Goal: Transaction & Acquisition: Purchase product/service

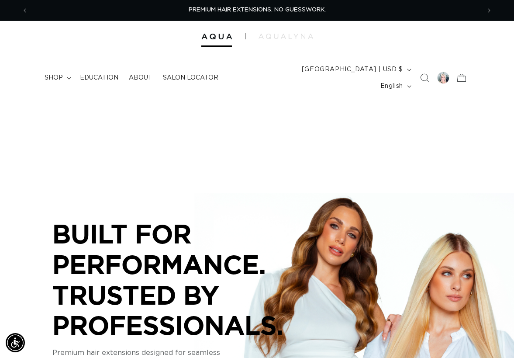
scroll to position [0, 452]
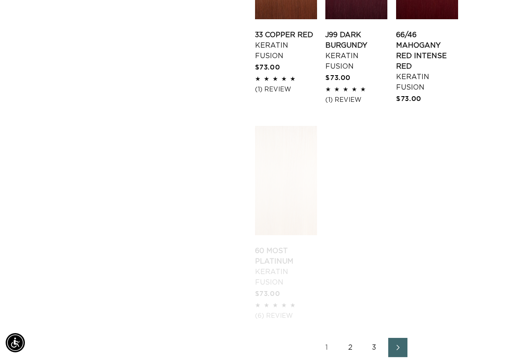
scroll to position [1253, 0]
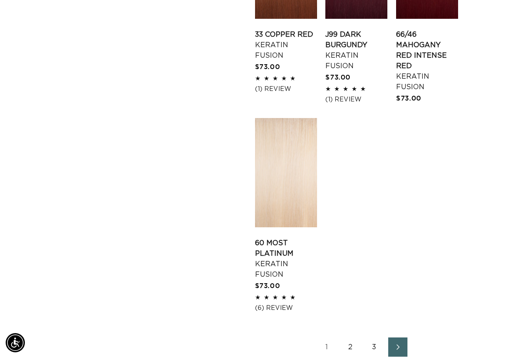
click at [351, 337] on link "2" at bounding box center [350, 346] width 19 height 19
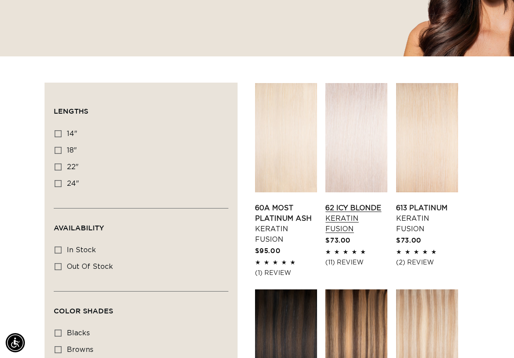
scroll to position [0, 904]
click at [341, 203] on link "62 Icy Blonde Keratin Fusion" at bounding box center [357, 218] width 62 height 31
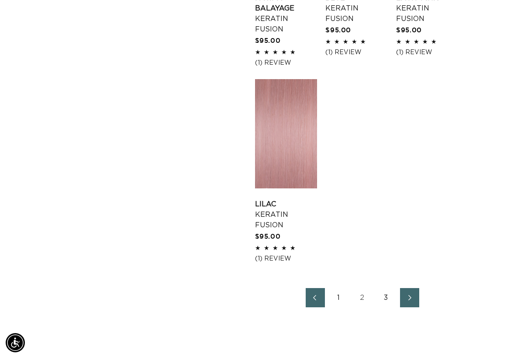
scroll to position [0, 452]
click at [387, 288] on link "3" at bounding box center [386, 297] width 19 height 19
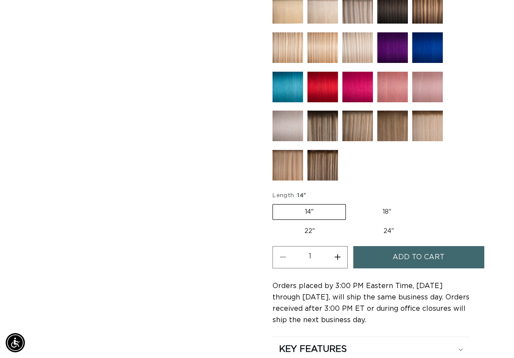
scroll to position [0, 452]
click at [387, 204] on label "18" Variant sold out or unavailable" at bounding box center [387, 211] width 73 height 15
click at [351, 202] on input "18" Variant sold out or unavailable" at bounding box center [350, 202] width 0 height 0
radio input "true"
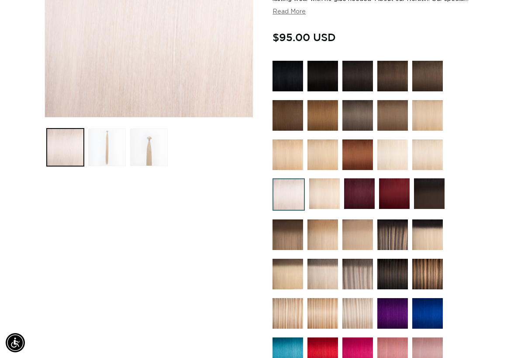
scroll to position [0, 904]
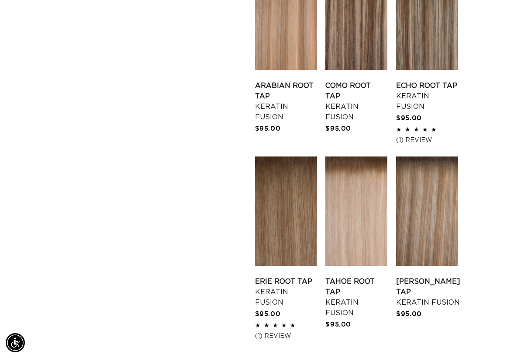
scroll to position [966, 0]
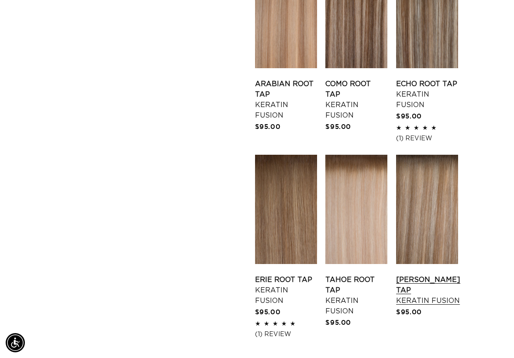
click at [423, 274] on link "Victoria Root Tap Keratin Fusion" at bounding box center [428, 289] width 64 height 31
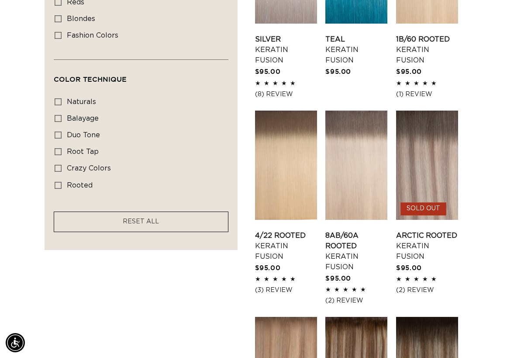
scroll to position [606, 0]
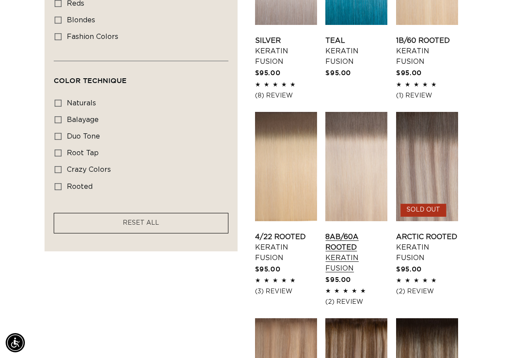
click at [362, 232] on link "8AB/60A Rooted Keratin Fusion" at bounding box center [357, 253] width 62 height 42
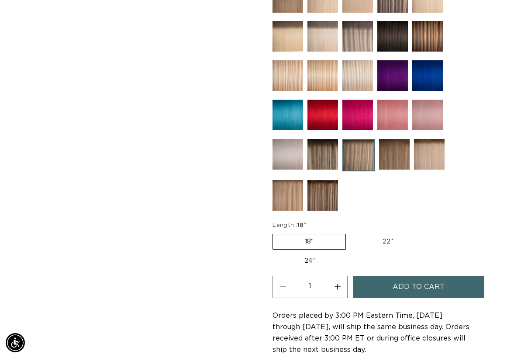
scroll to position [0, 452]
click at [416, 276] on span "Add to cart" at bounding box center [419, 287] width 52 height 22
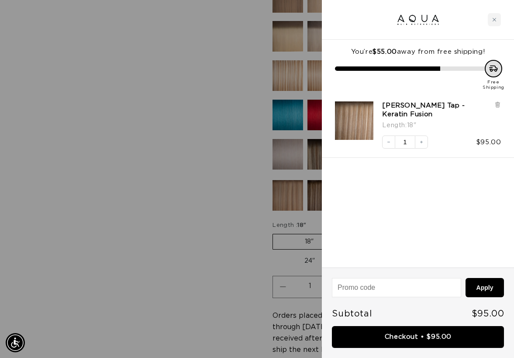
scroll to position [0, 0]
click at [161, 215] on div at bounding box center [257, 179] width 514 height 358
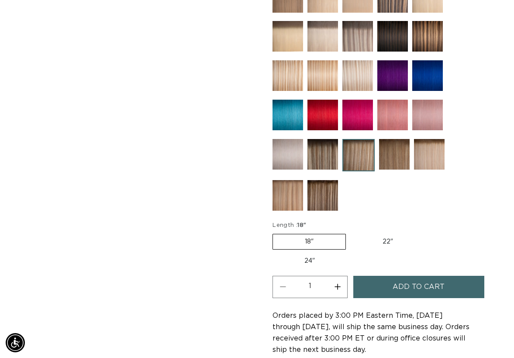
scroll to position [0, 452]
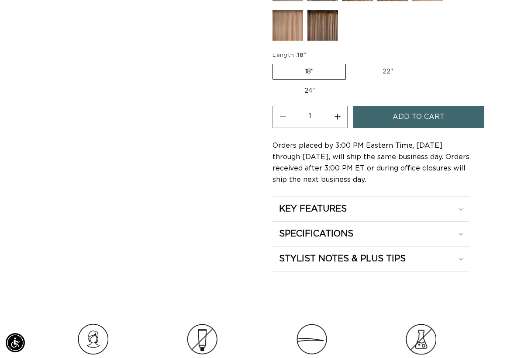
scroll to position [0, 452]
click at [393, 113] on button "Add to cart" at bounding box center [418, 117] width 131 height 22
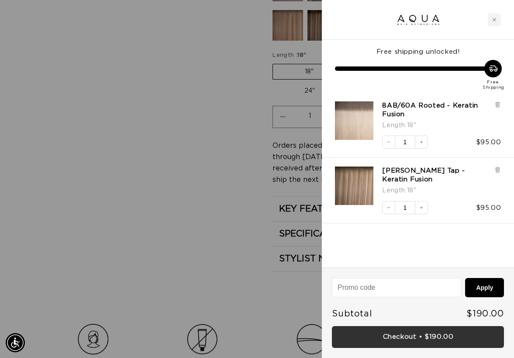
click at [419, 336] on link "Checkout • $190.00" at bounding box center [418, 337] width 172 height 22
